Goal: Transaction & Acquisition: Purchase product/service

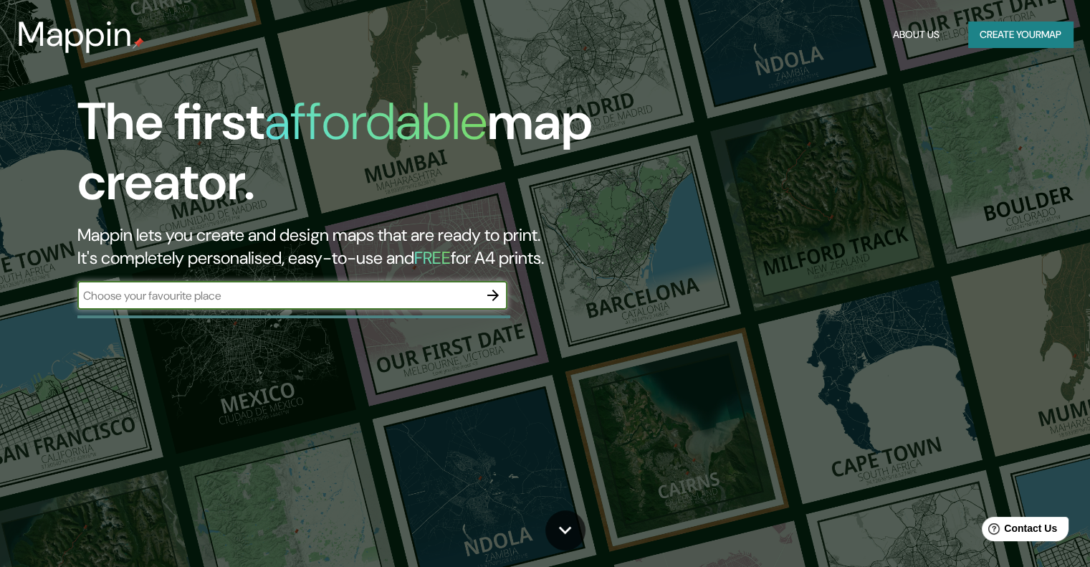
click at [354, 295] on input "text" at bounding box center [277, 295] width 401 height 16
click at [249, 297] on input "text" at bounding box center [277, 295] width 401 height 16
type input "cdmx"
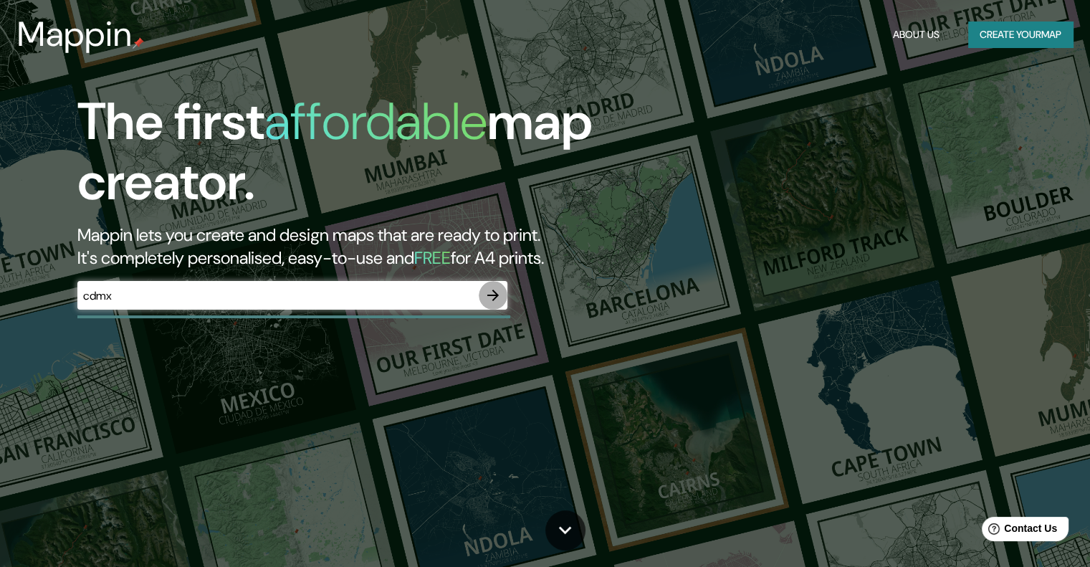
click at [496, 295] on icon "button" at bounding box center [492, 295] width 11 height 11
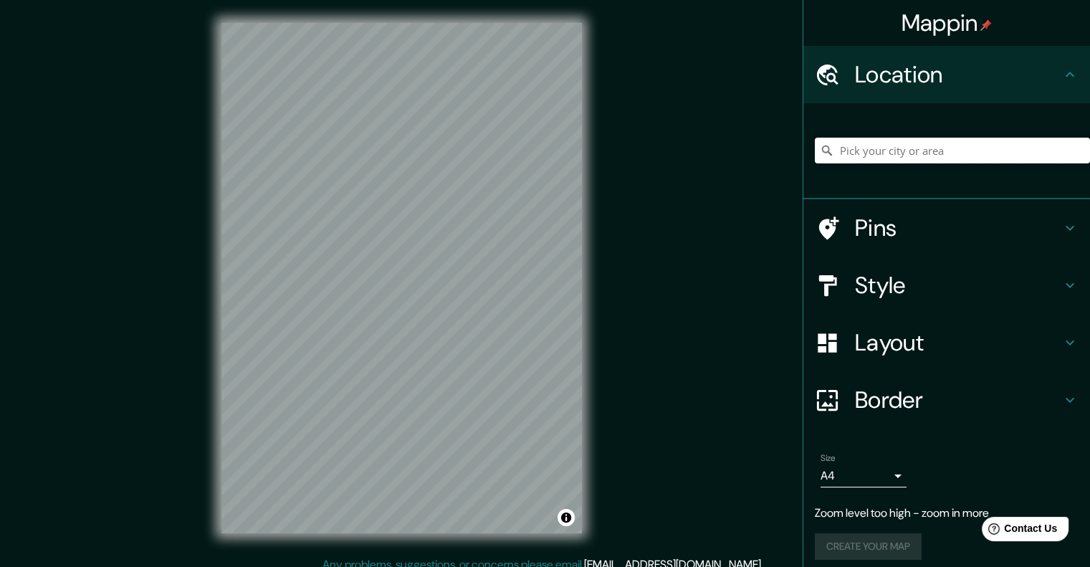
click at [894, 148] on input "Pick your city or area" at bounding box center [952, 151] width 275 height 26
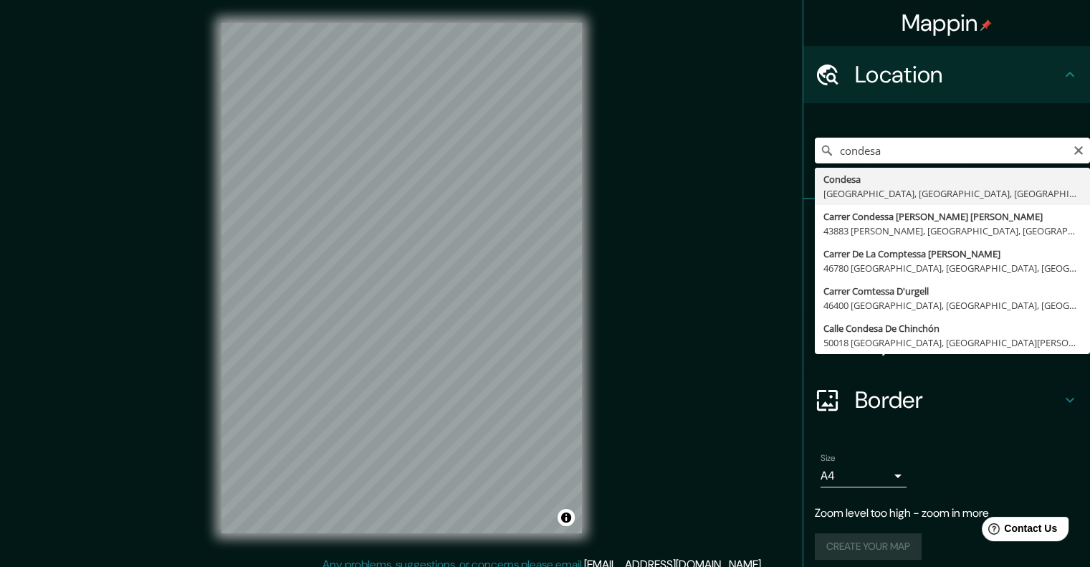
click at [518, 82] on div "Mappin Location condesa [GEOGRAPHIC_DATA], [GEOGRAPHIC_DATA], [GEOGRAPHIC_DATA]…" at bounding box center [545, 289] width 1090 height 579
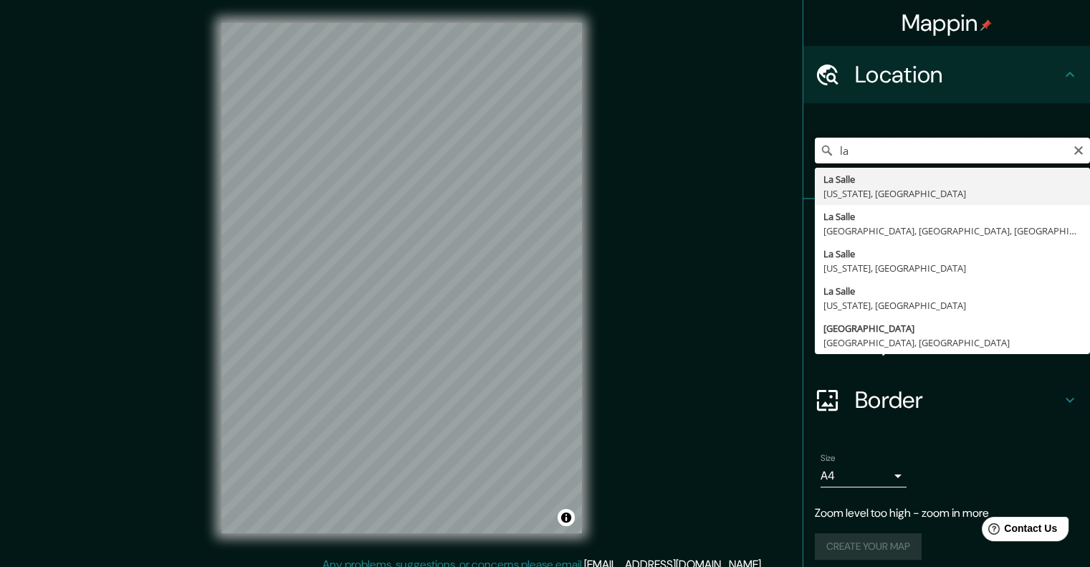
type input "l"
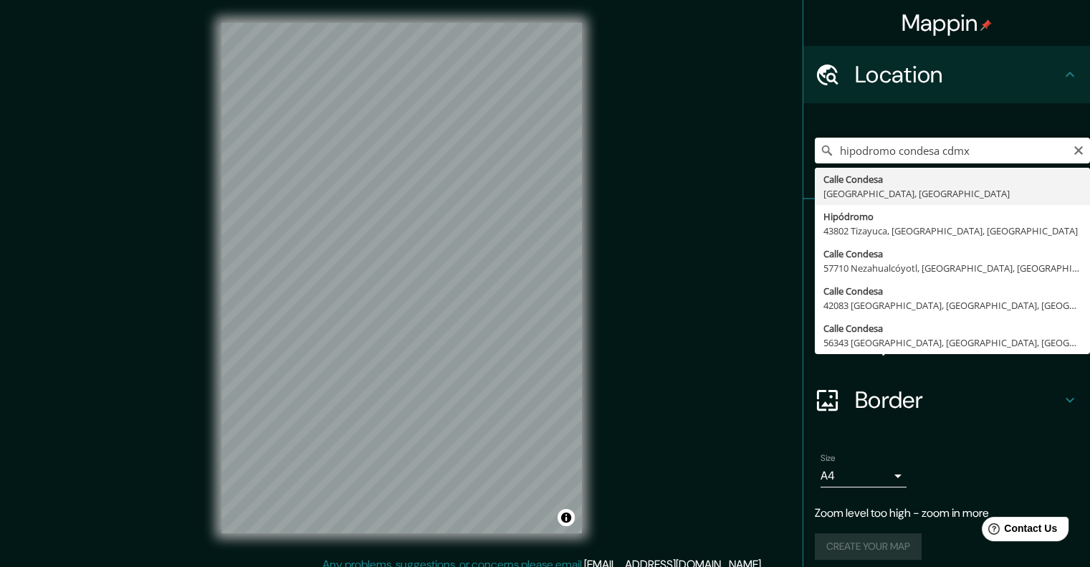
type input "[GEOGRAPHIC_DATA], [GEOGRAPHIC_DATA]"
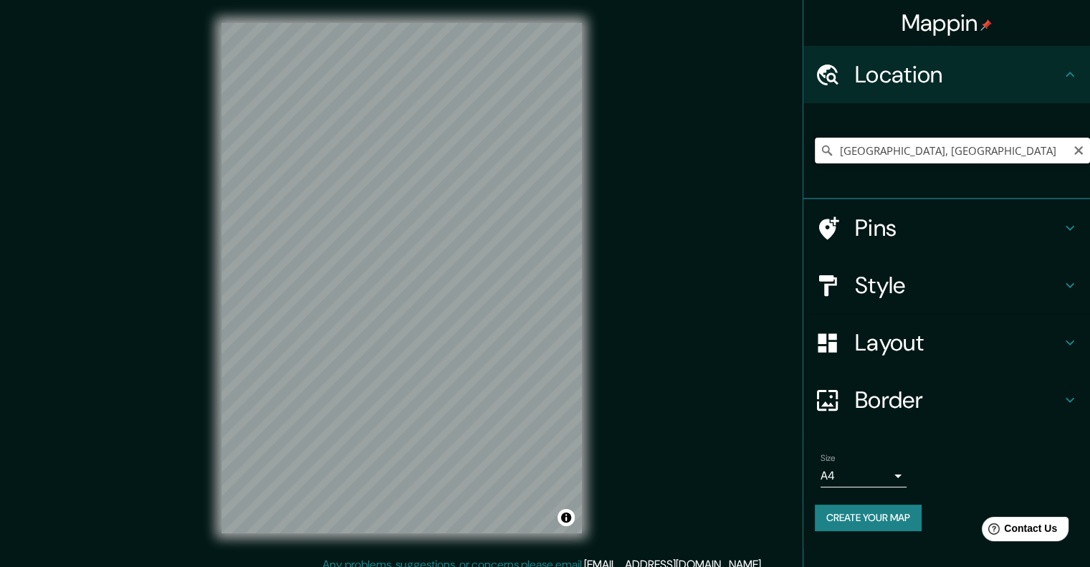
click at [886, 152] on input "[GEOGRAPHIC_DATA], [GEOGRAPHIC_DATA]" at bounding box center [952, 151] width 275 height 26
click at [1080, 143] on button "Clear" at bounding box center [1078, 150] width 11 height 14
type input "i"
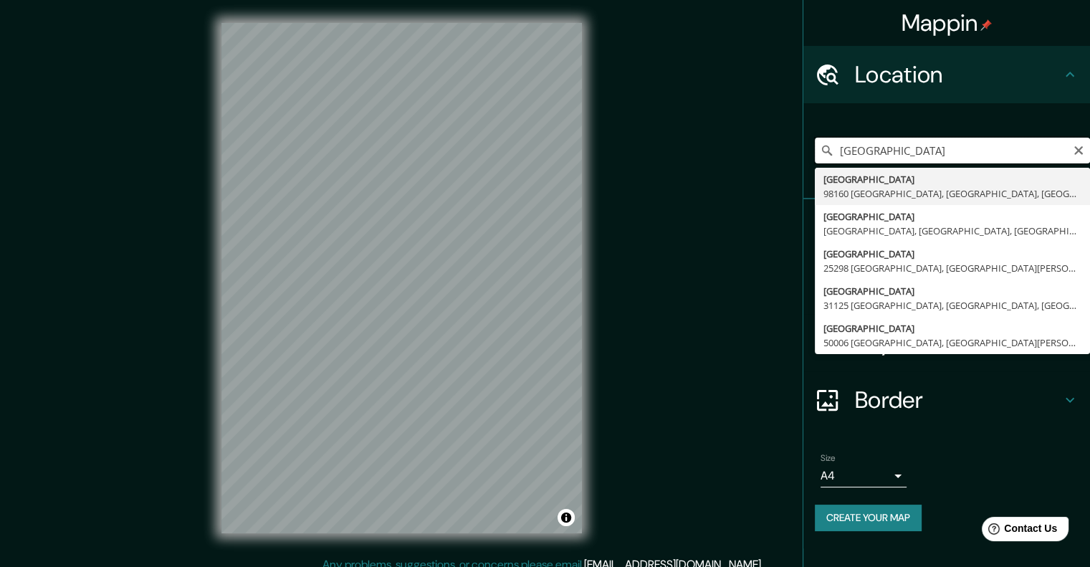
scroll to position [11, 0]
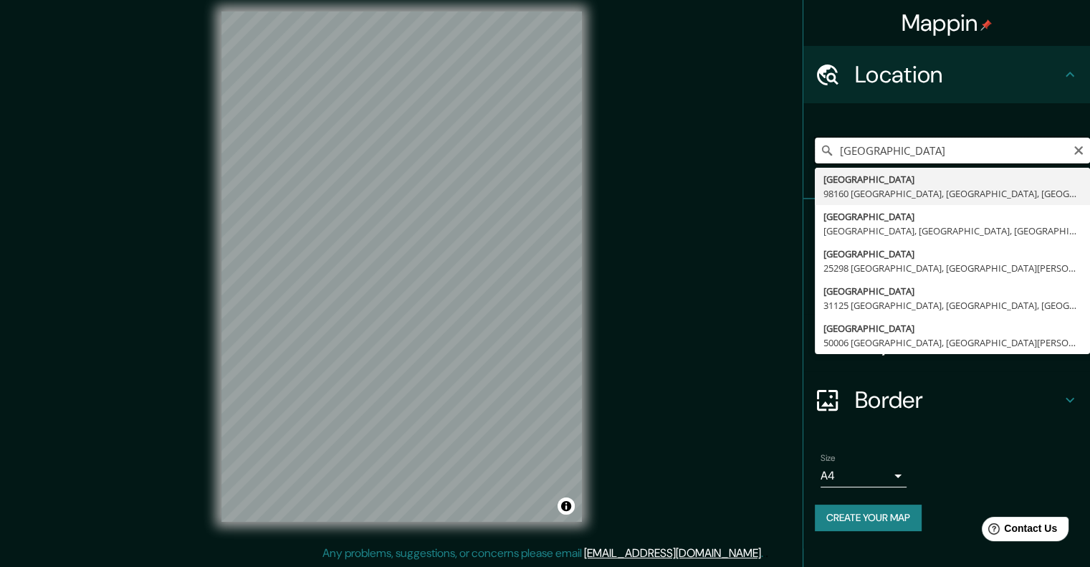
type input "[GEOGRAPHIC_DATA]"
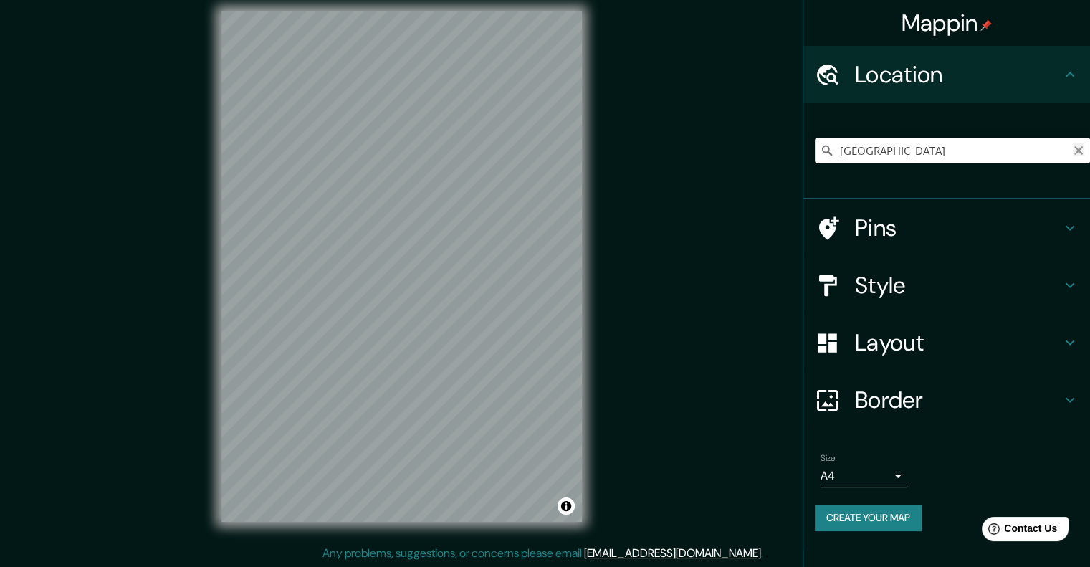
click at [1081, 153] on icon "Clear" at bounding box center [1078, 150] width 9 height 9
paste input "19.40703791769771, -99.18045684469435"
type input "19.40703791769771, -99.18045684469435"
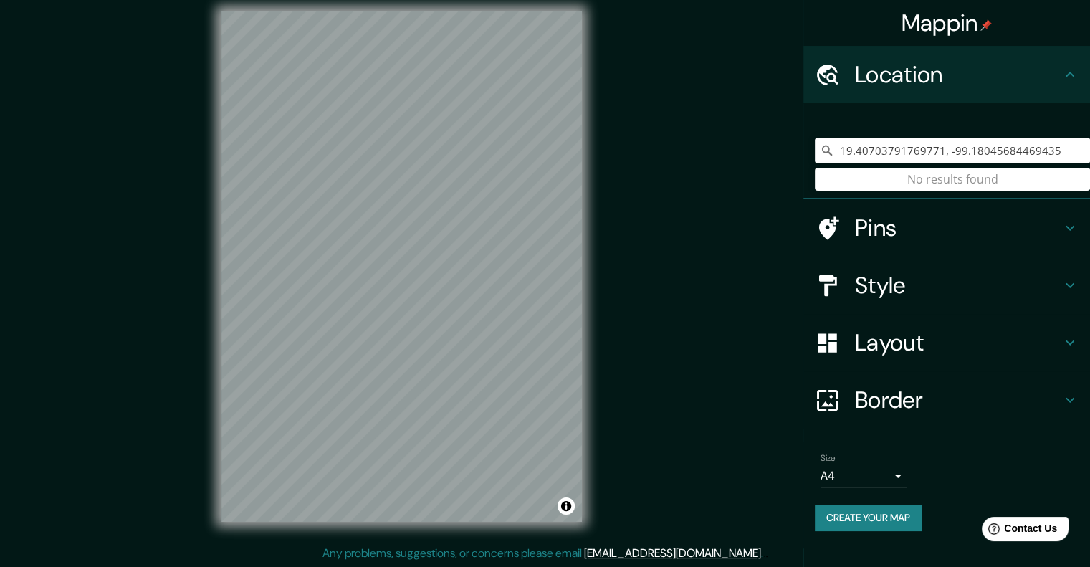
click at [1072, 151] on div "19.40703791769771, -99.18045684469435 No results found" at bounding box center [952, 151] width 275 height 26
drag, startPoint x: 1068, startPoint y: 150, endPoint x: 602, endPoint y: 181, distance: 466.8
click at [602, 181] on div "Mappin Location [GEOGRAPHIC_DATA] No results found Pins Style Layout Border Cho…" at bounding box center [545, 278] width 1090 height 579
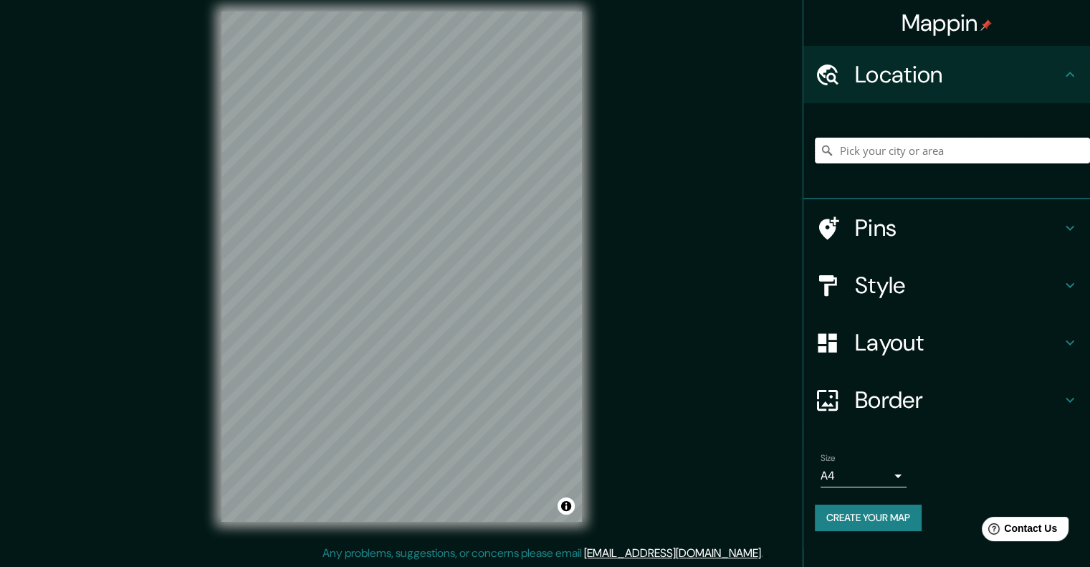
click at [856, 152] on input "Pick your city or area" at bounding box center [952, 151] width 275 height 26
paste input "Av. [PERSON_NAME][STREET_ADDRESS]"
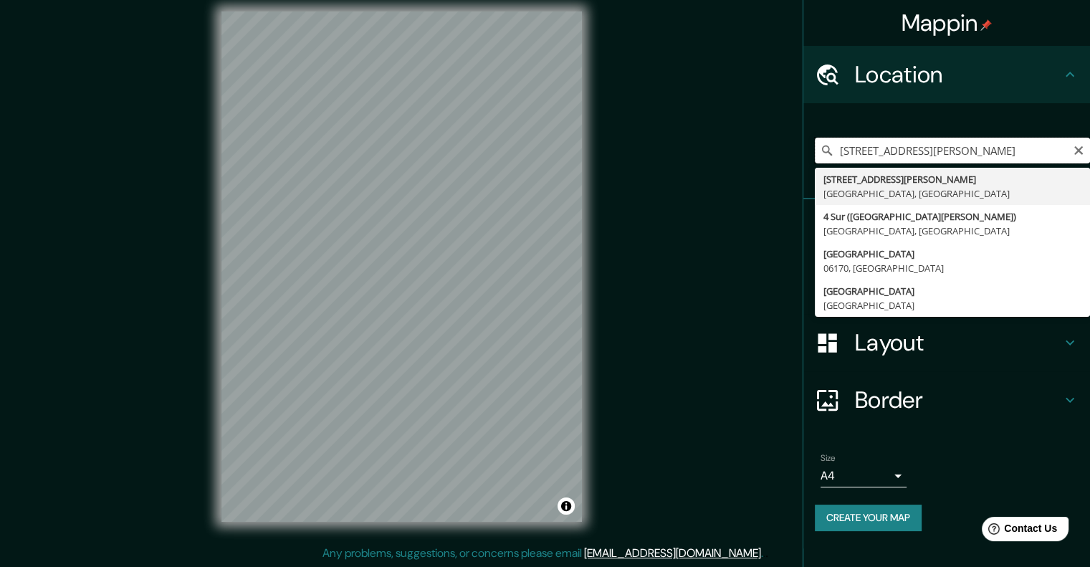
scroll to position [0, 0]
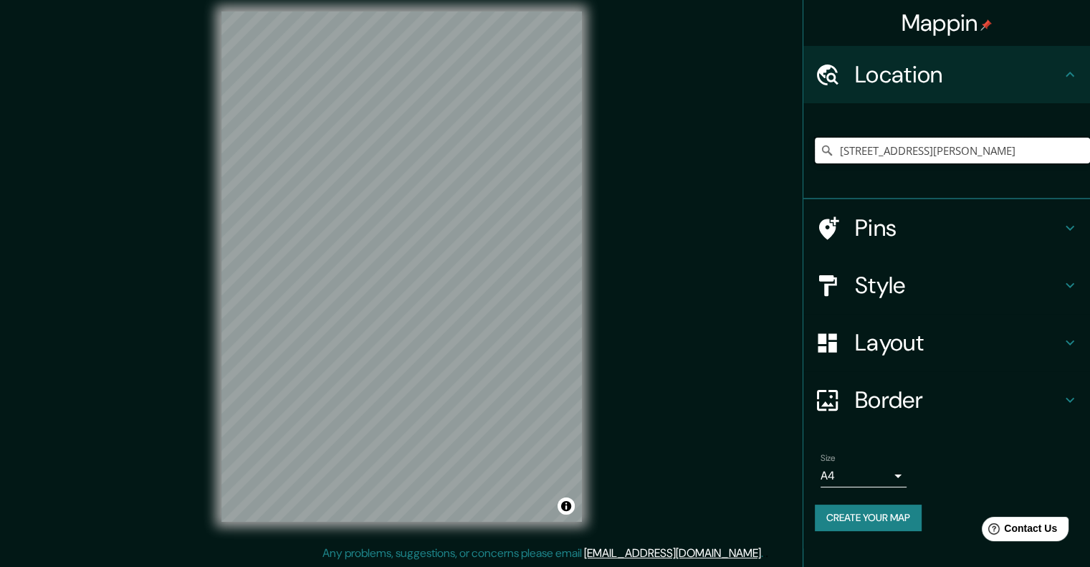
type input "[STREET_ADDRESS][PERSON_NAME]"
click at [757, 315] on div "Mappin Location [STREET_ADDRESS][PERSON_NAME] [STREET_ADDRESS][PERSON_NAME][PER…" at bounding box center [545, 278] width 1090 height 579
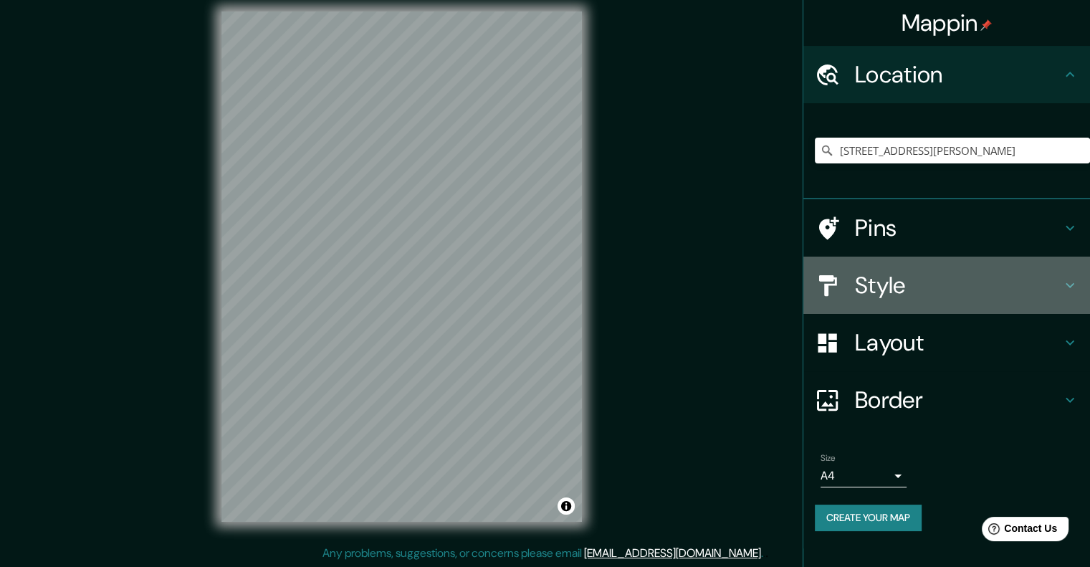
click at [1059, 307] on div "Style" at bounding box center [946, 285] width 287 height 57
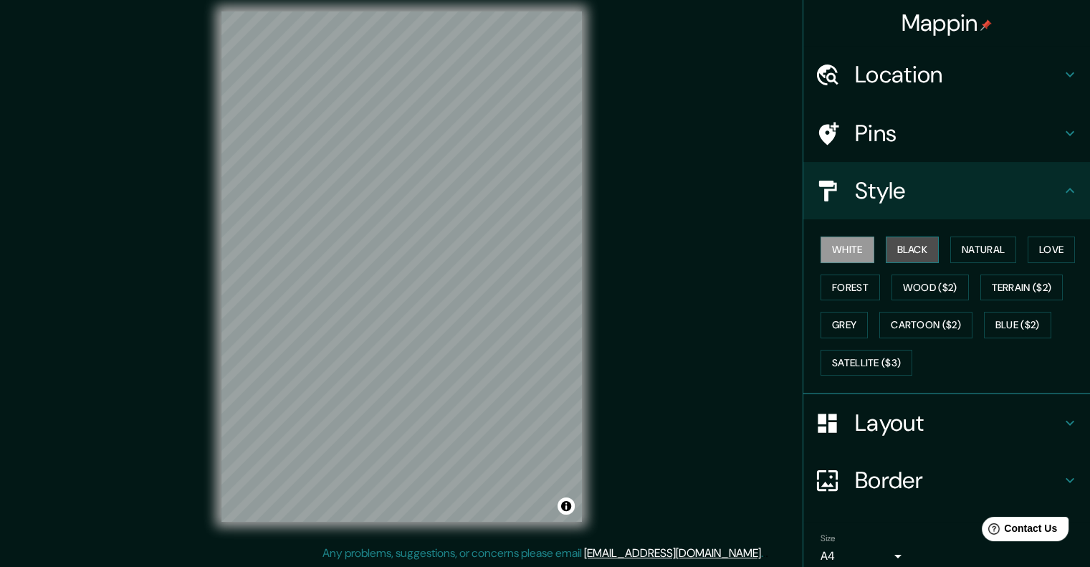
click at [917, 248] on button "Black" at bounding box center [913, 249] width 54 height 27
click at [975, 247] on button "Natural" at bounding box center [983, 249] width 66 height 27
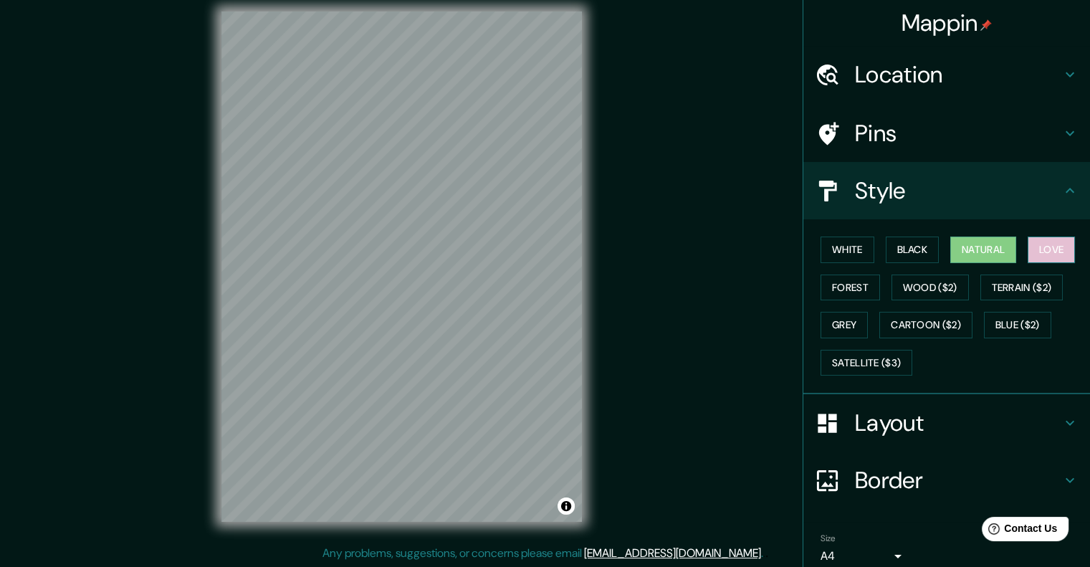
click at [1035, 249] on button "Love" at bounding box center [1051, 249] width 47 height 27
click at [848, 303] on div "White Black Natural Love Forest Wood ($2) Terrain ($2) Grey Cartoon ($2) Blue (…" at bounding box center [952, 306] width 275 height 150
click at [848, 298] on button "Forest" at bounding box center [849, 287] width 59 height 27
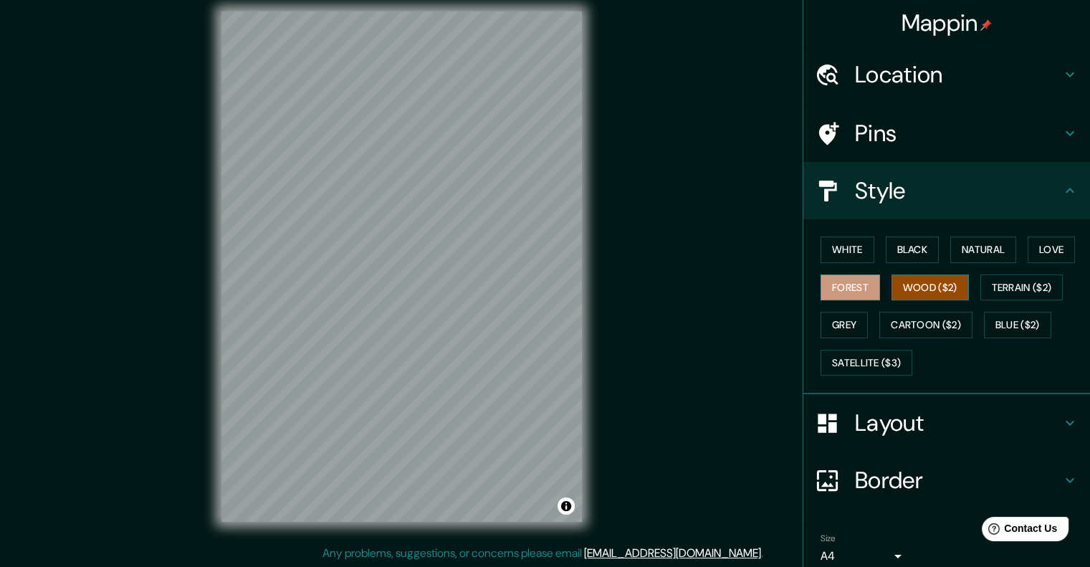
click at [920, 289] on button "Wood ($2)" at bounding box center [929, 287] width 77 height 27
click at [1010, 295] on button "Terrain ($2)" at bounding box center [1021, 287] width 83 height 27
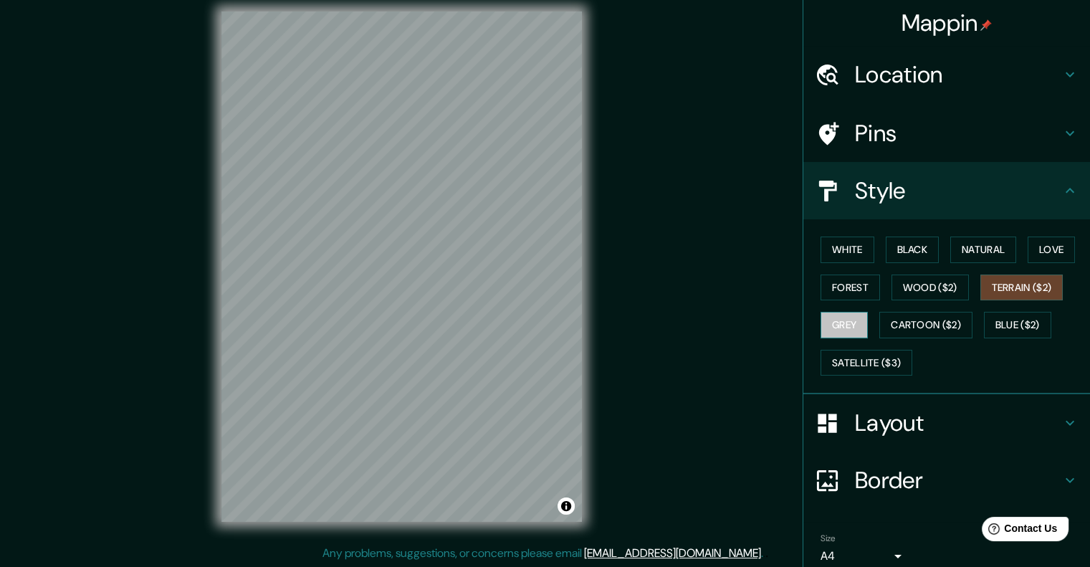
click at [838, 327] on button "Grey" at bounding box center [843, 325] width 47 height 27
click at [924, 335] on button "Cartoon ($2)" at bounding box center [925, 325] width 93 height 27
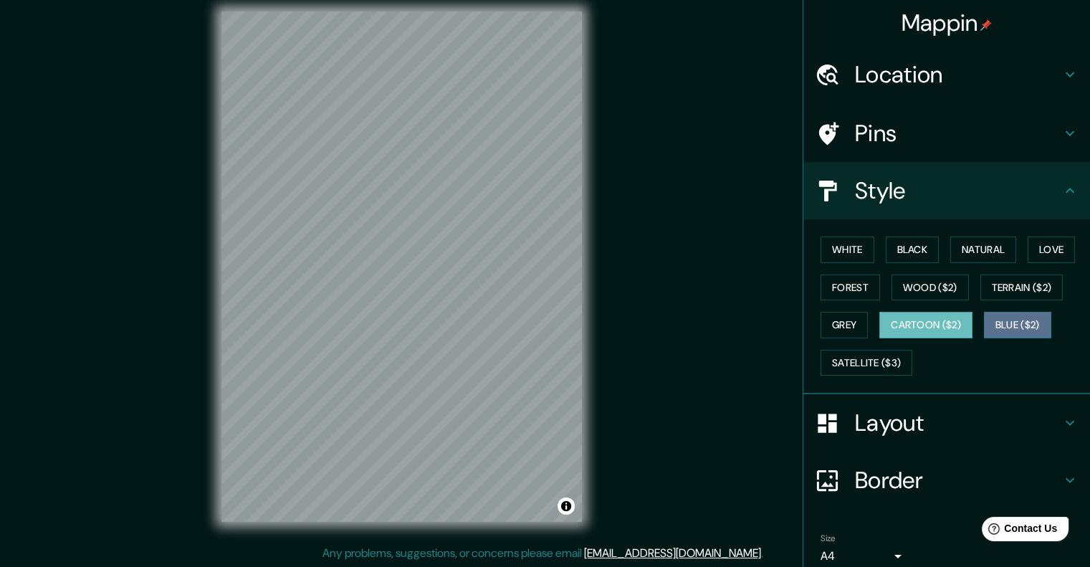
click at [1012, 320] on button "Blue ($2)" at bounding box center [1017, 325] width 67 height 27
